Goal: Task Accomplishment & Management: Use online tool/utility

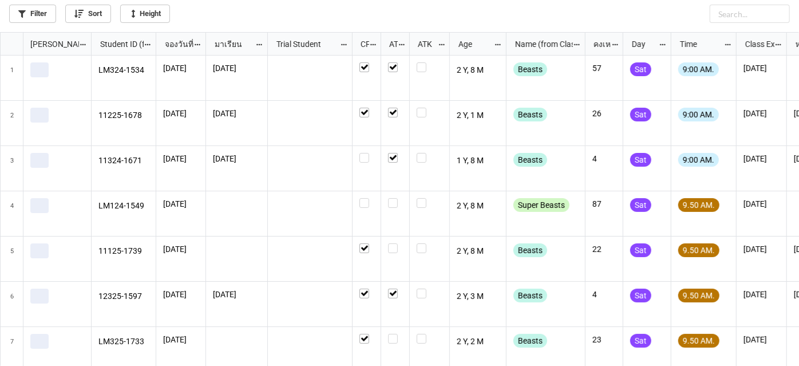
scroll to position [327, 792]
click at [46, 11] on link "Filter" at bounding box center [32, 14] width 47 height 18
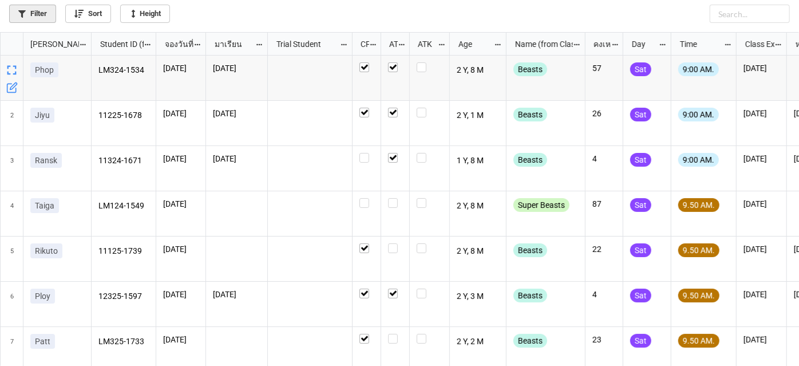
click at [13, 21] on link "Filter" at bounding box center [32, 14] width 47 height 18
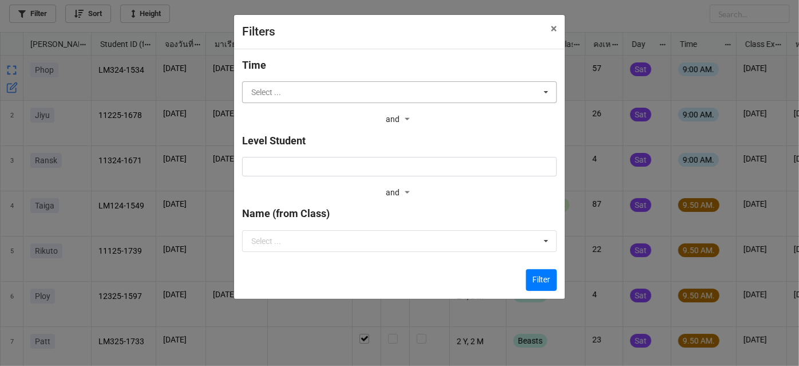
click at [313, 86] on input "text" at bounding box center [400, 92] width 314 height 21
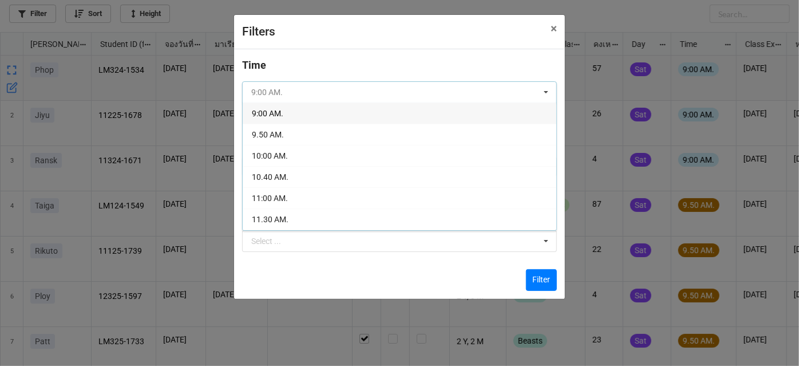
click at [313, 86] on input "text" at bounding box center [400, 92] width 314 height 21
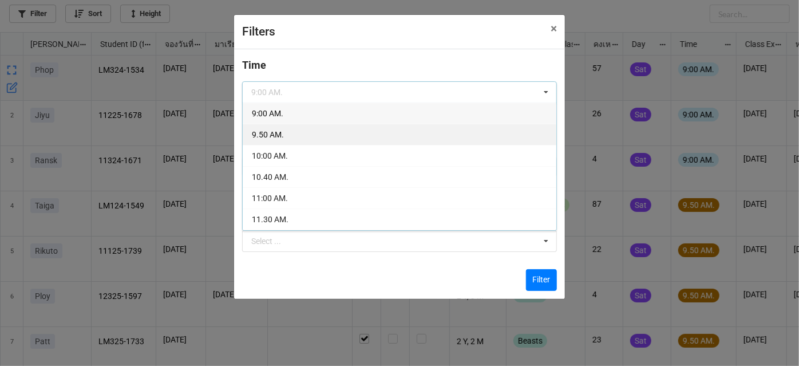
click at [331, 129] on div "9.50 AM." at bounding box center [400, 134] width 314 height 21
click at [331, 129] on div "Time 9:00 AM. 9:00 AM. 9.50 AM. 10:00 AM. 10.40 AM. 11:00 AM. 11.30 AM. 1:00 PM…" at bounding box center [399, 173] width 315 height 233
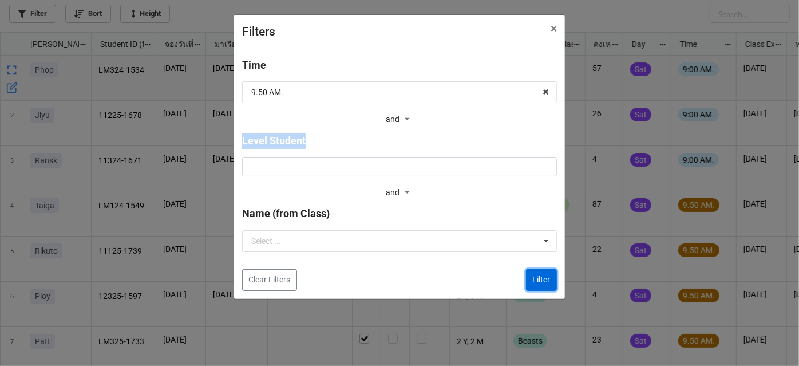
click at [541, 279] on button "Filter" at bounding box center [541, 280] width 31 height 22
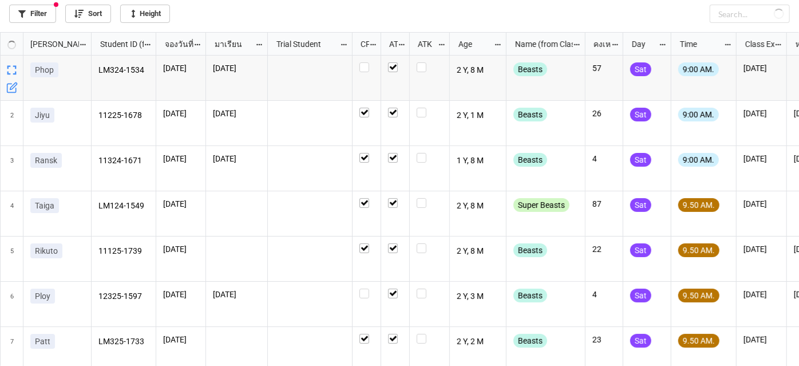
checkbox input "false"
checkbox input "true"
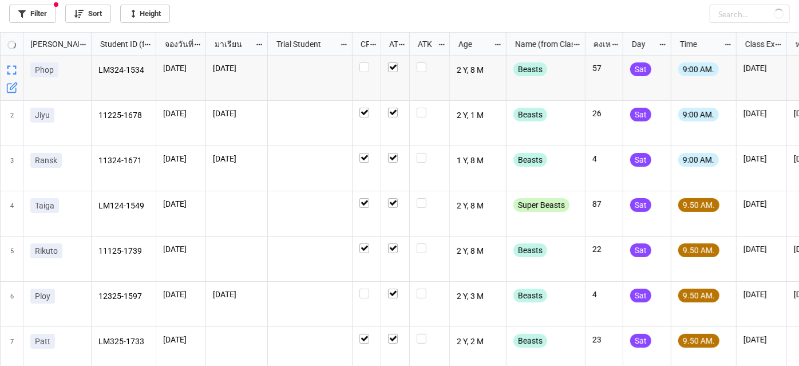
checkbox input "false"
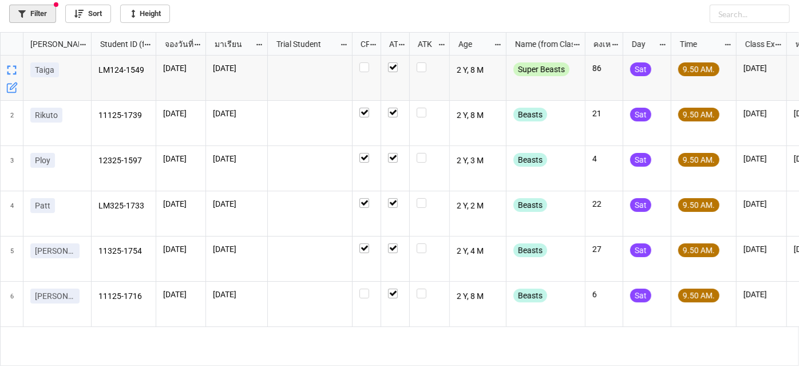
click at [31, 14] on link "Filter" at bounding box center [32, 14] width 47 height 18
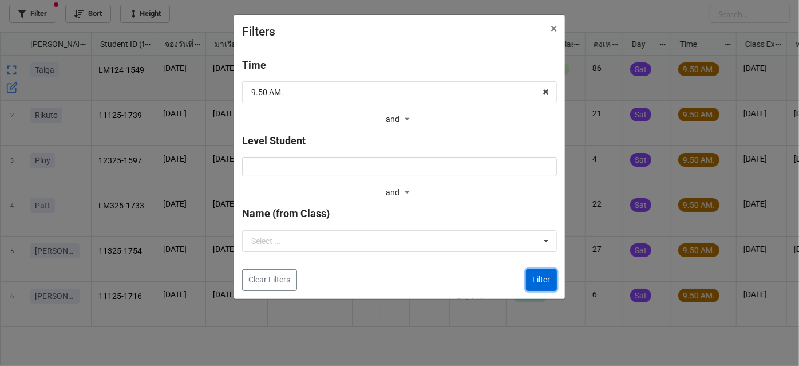
click at [545, 276] on button "Filter" at bounding box center [541, 280] width 31 height 22
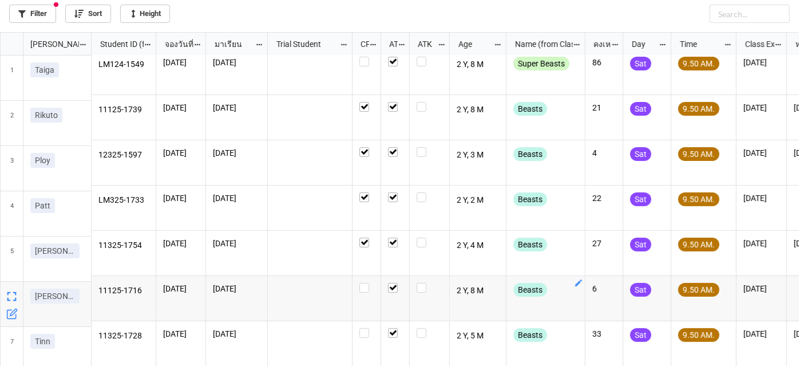
scroll to position [10, 0]
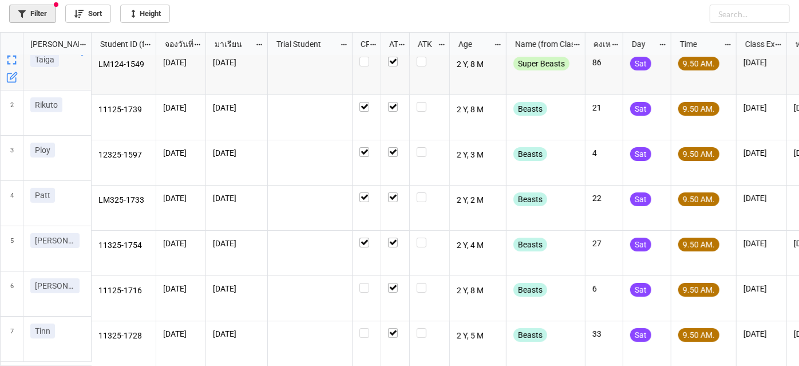
click at [29, 15] on link "Filter" at bounding box center [32, 14] width 47 height 18
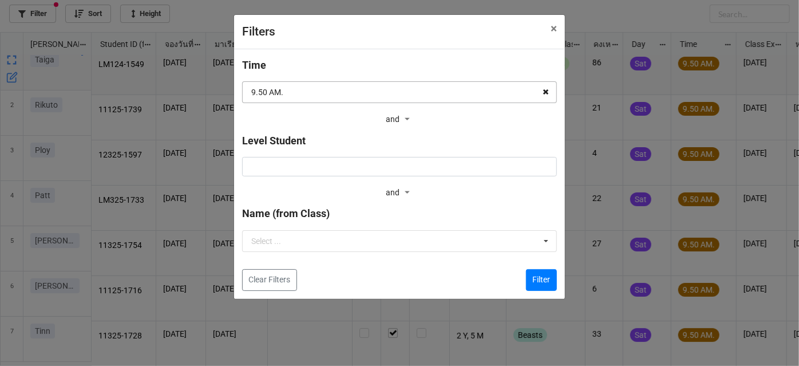
click at [540, 93] on icon at bounding box center [546, 92] width 18 height 21
click at [539, 281] on button "Filter" at bounding box center [541, 280] width 31 height 22
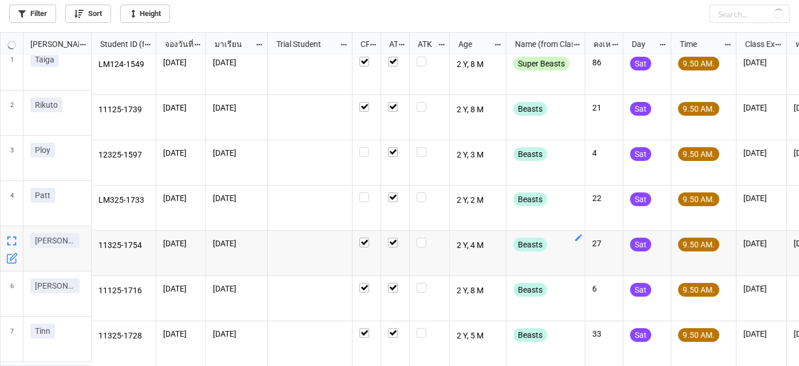
checkbox input "true"
checkbox input "false"
checkbox input "true"
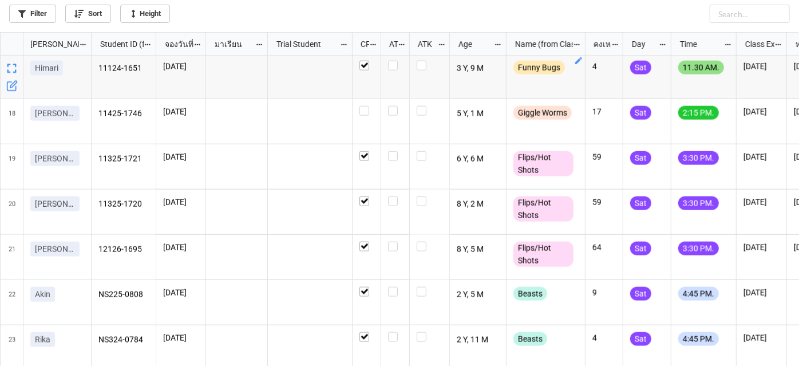
scroll to position [734, 0]
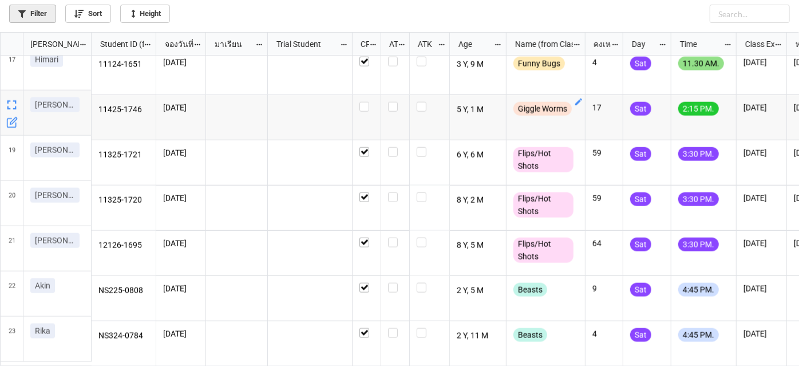
click at [35, 9] on link "Filter" at bounding box center [32, 14] width 47 height 18
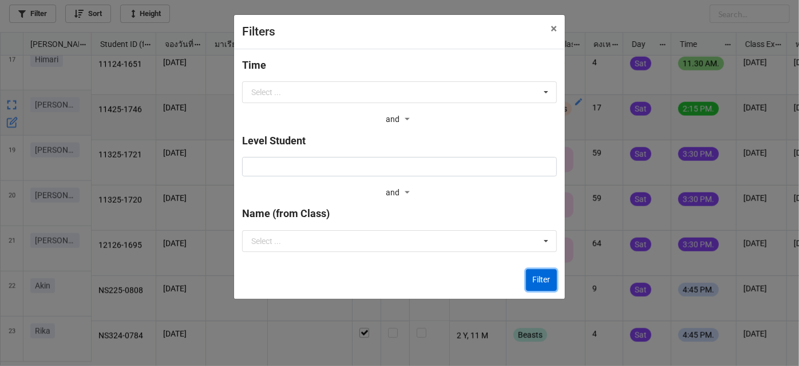
click at [548, 280] on button "Filter" at bounding box center [541, 280] width 31 height 22
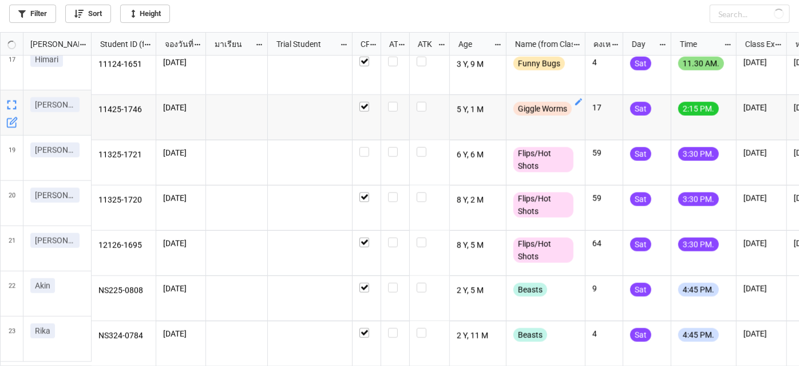
checkbox input "true"
checkbox input "false"
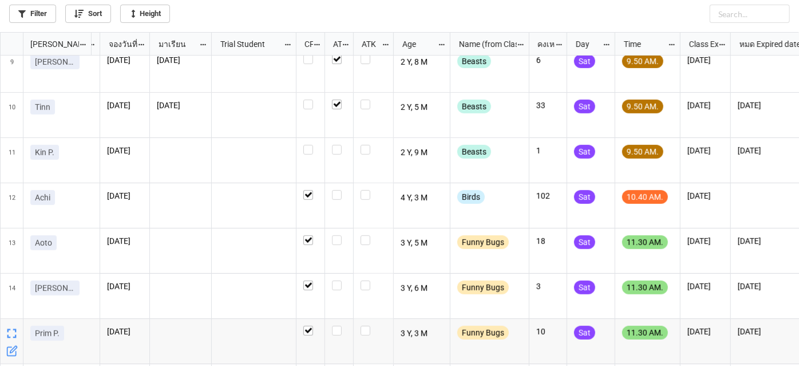
scroll to position [0, 57]
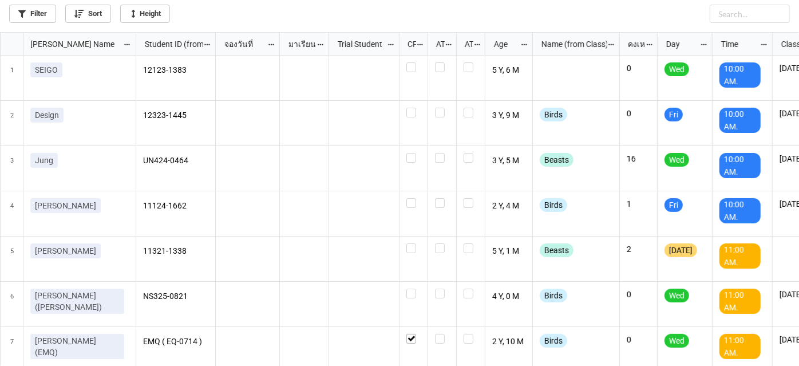
scroll to position [6, 6]
click at [50, 13] on link "Filter" at bounding box center [32, 14] width 47 height 18
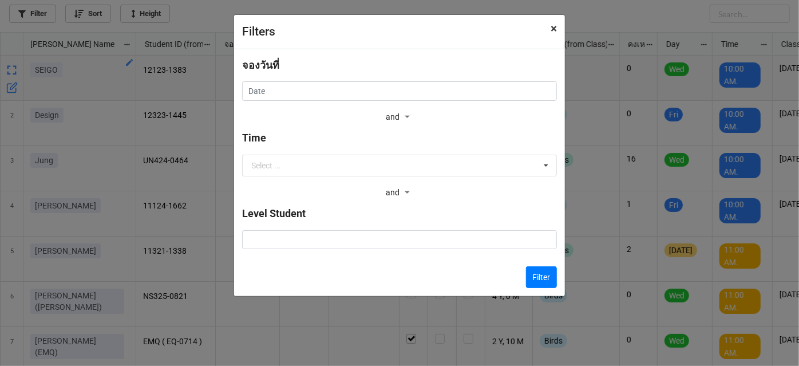
click at [550, 26] on span "×" at bounding box center [553, 29] width 6 height 14
